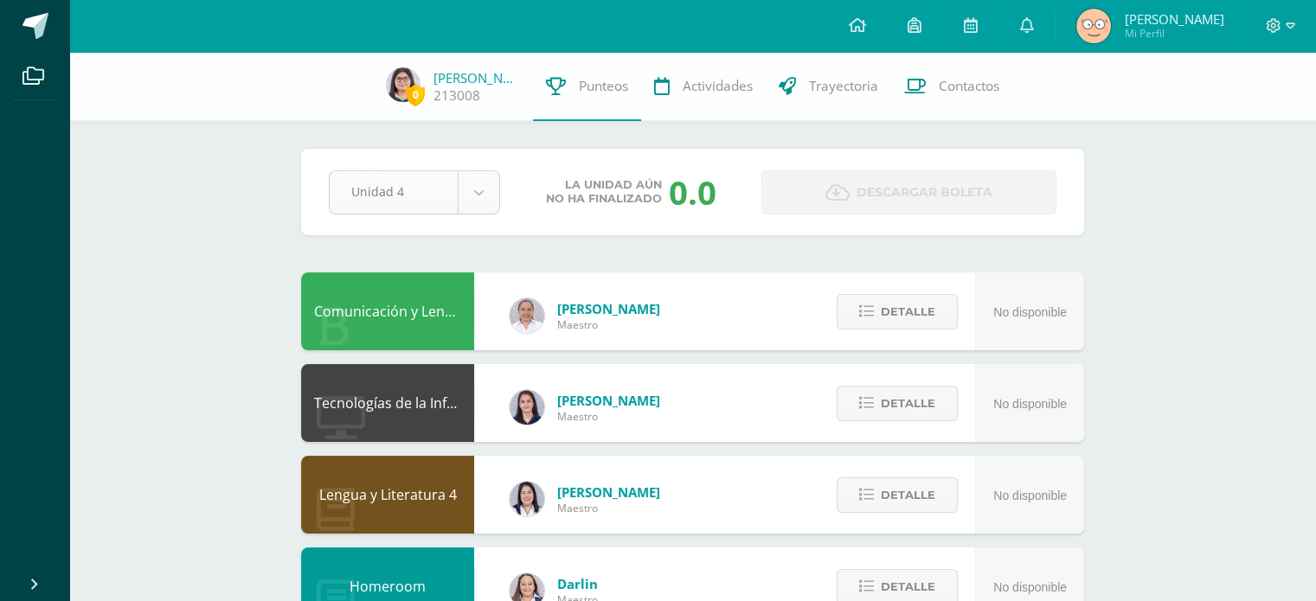
select select "Unidad 3"
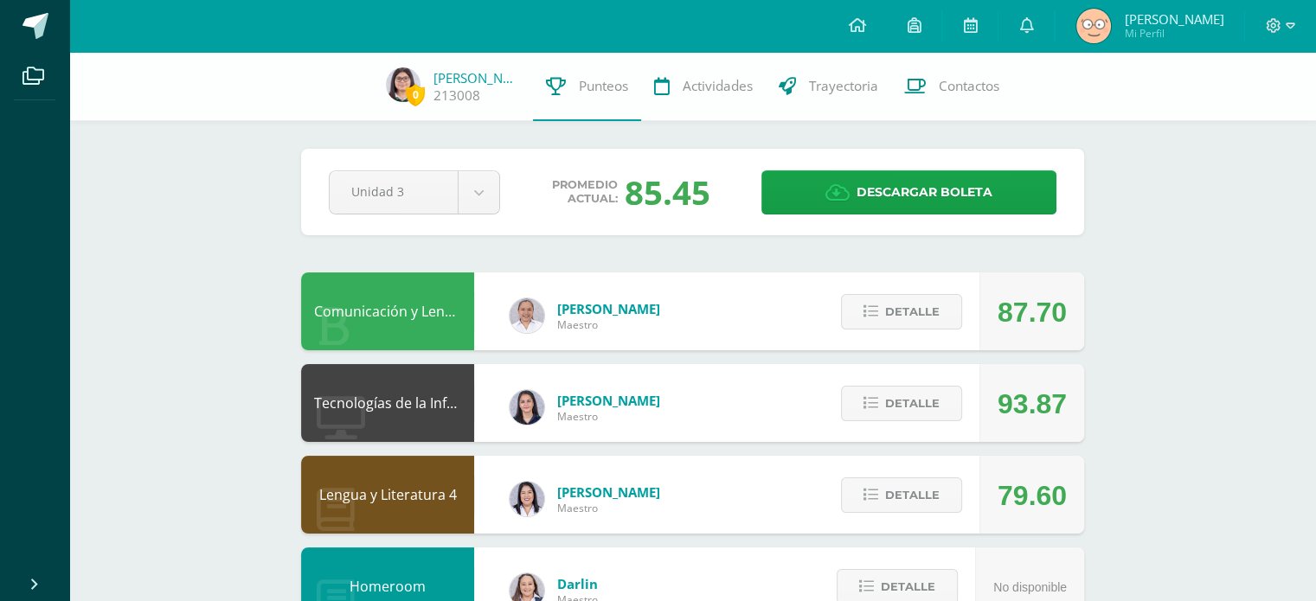
click at [1026, 512] on div "79.60" at bounding box center [1032, 496] width 69 height 78
click at [1046, 521] on div "79.60" at bounding box center [1032, 496] width 69 height 78
click at [1026, 529] on div "79.60" at bounding box center [1032, 496] width 69 height 78
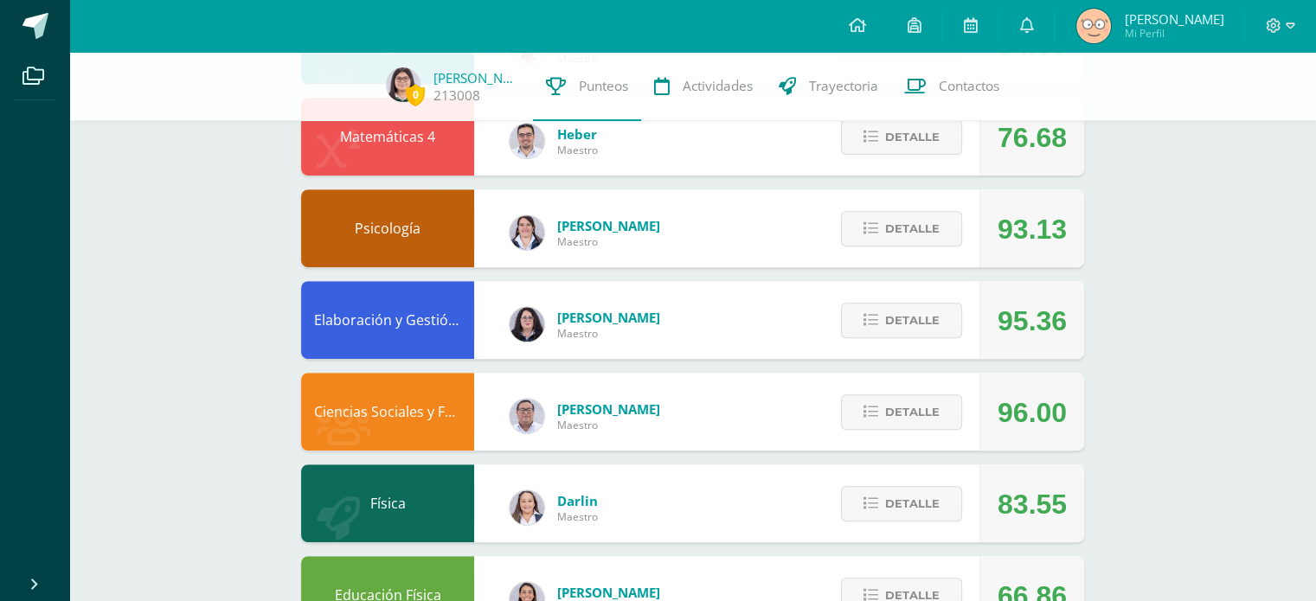
scroll to position [633, 0]
click at [579, 350] on div "Elena Araujo Maestro" at bounding box center [584, 325] width 185 height 78
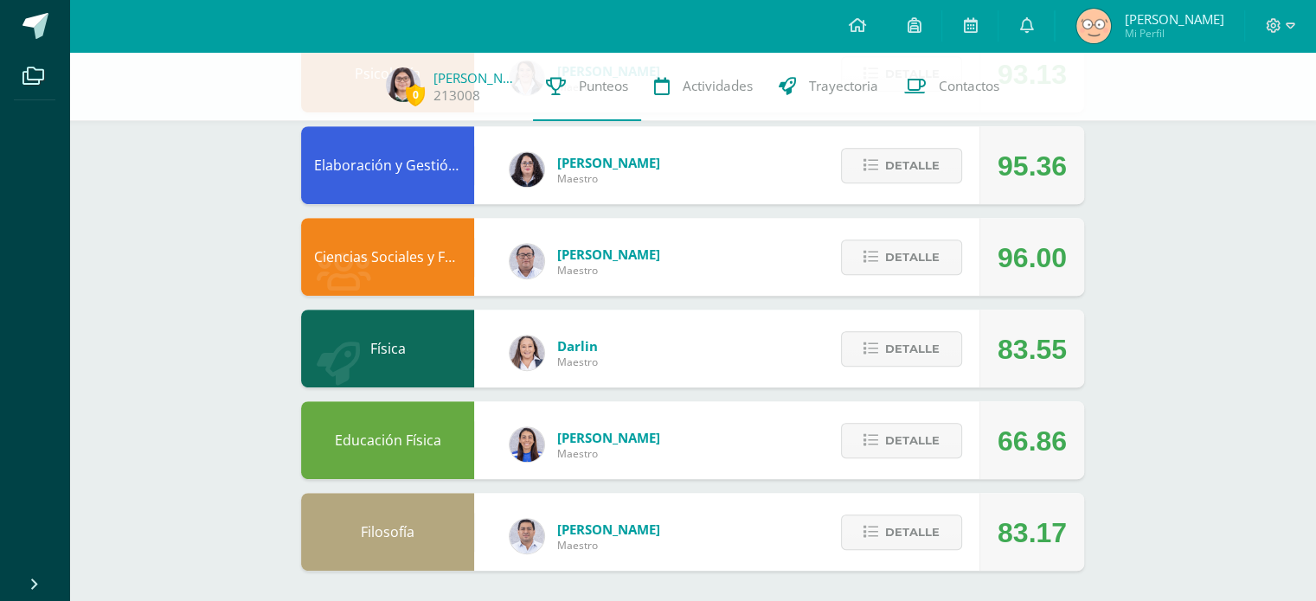
scroll to position [793, 0]
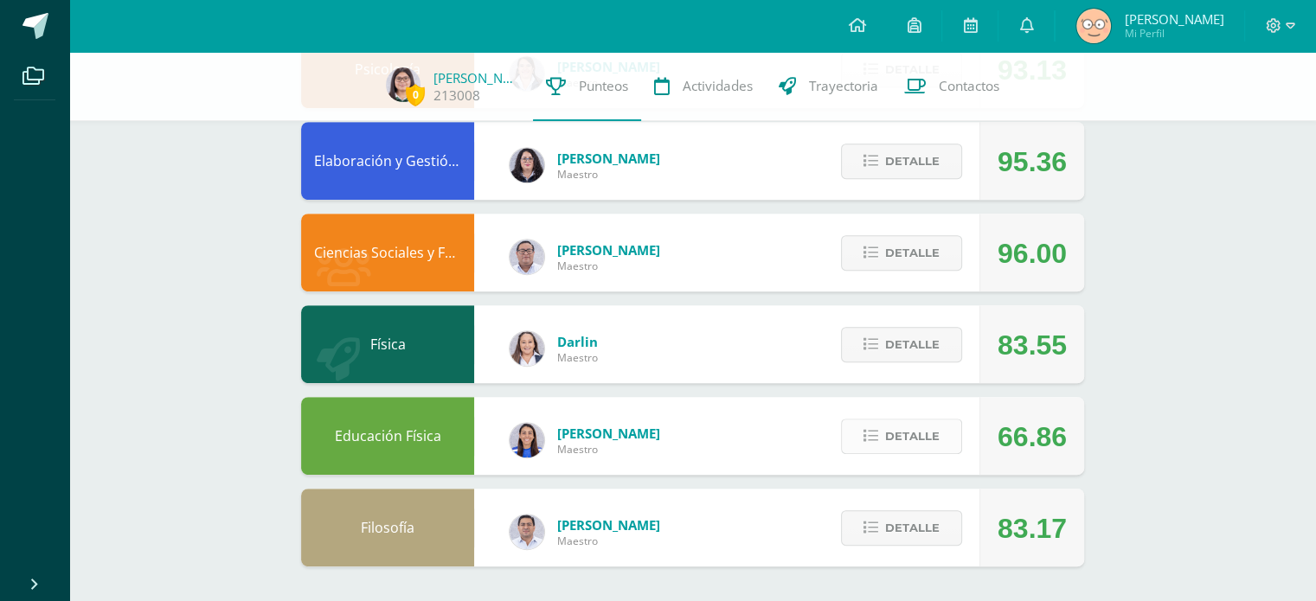
click at [934, 442] on span "Detalle" at bounding box center [912, 437] width 55 height 32
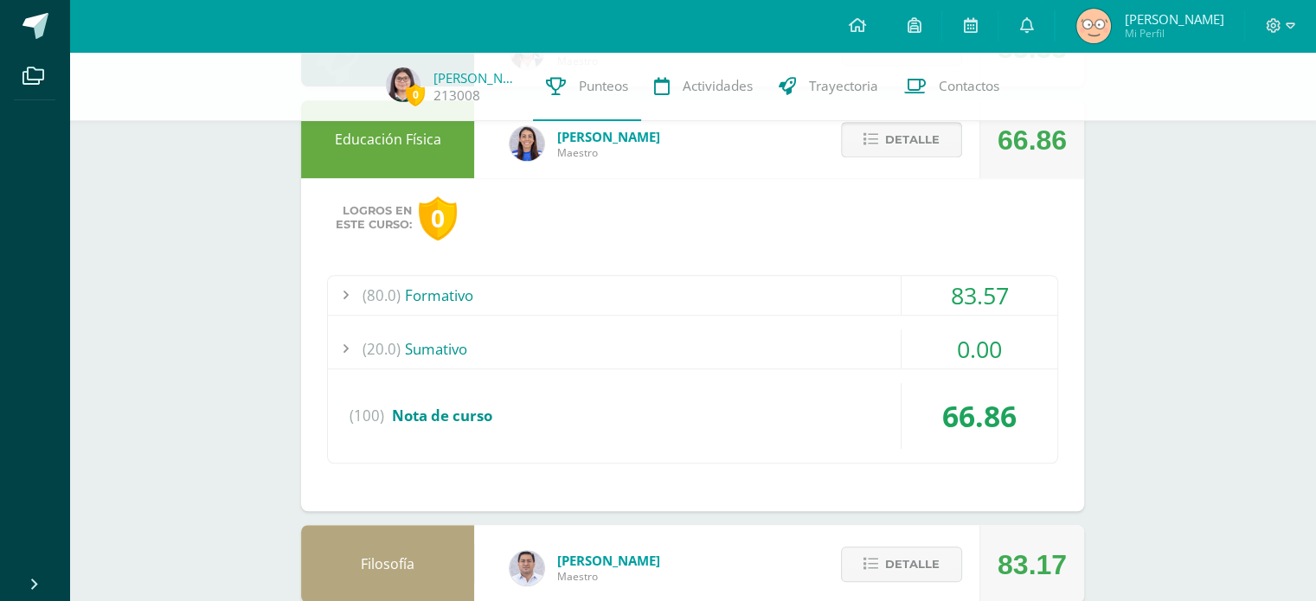
click at [916, 140] on span "Detalle" at bounding box center [912, 140] width 55 height 32
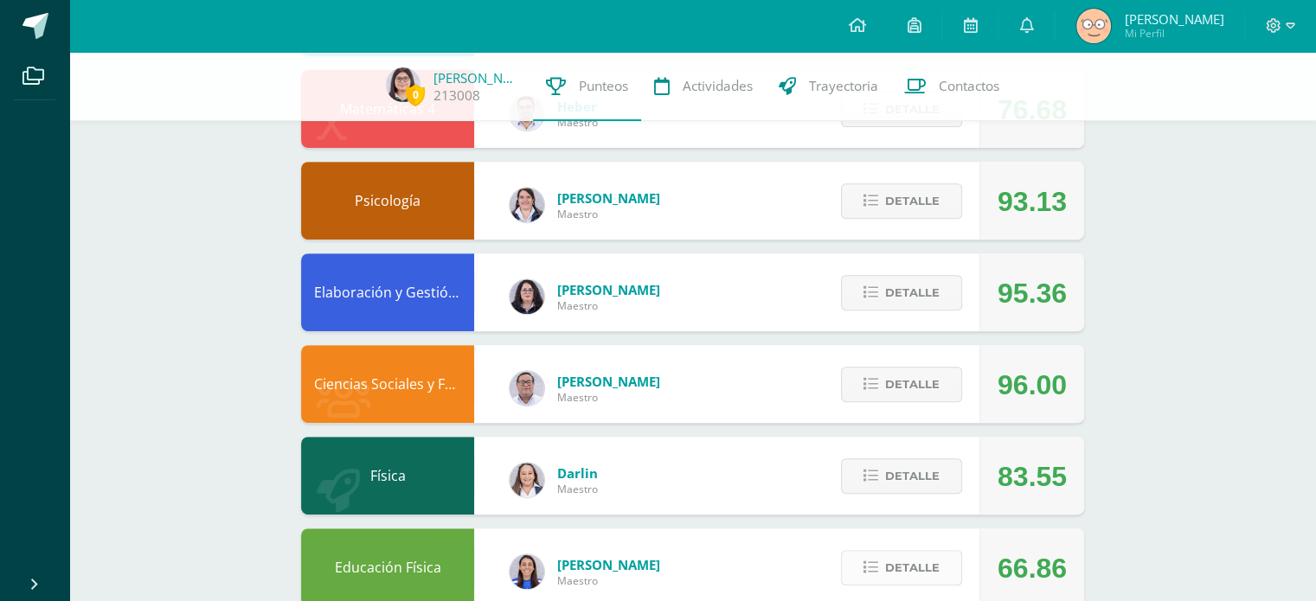
scroll to position [659, 0]
